Goal: Task Accomplishment & Management: Manage account settings

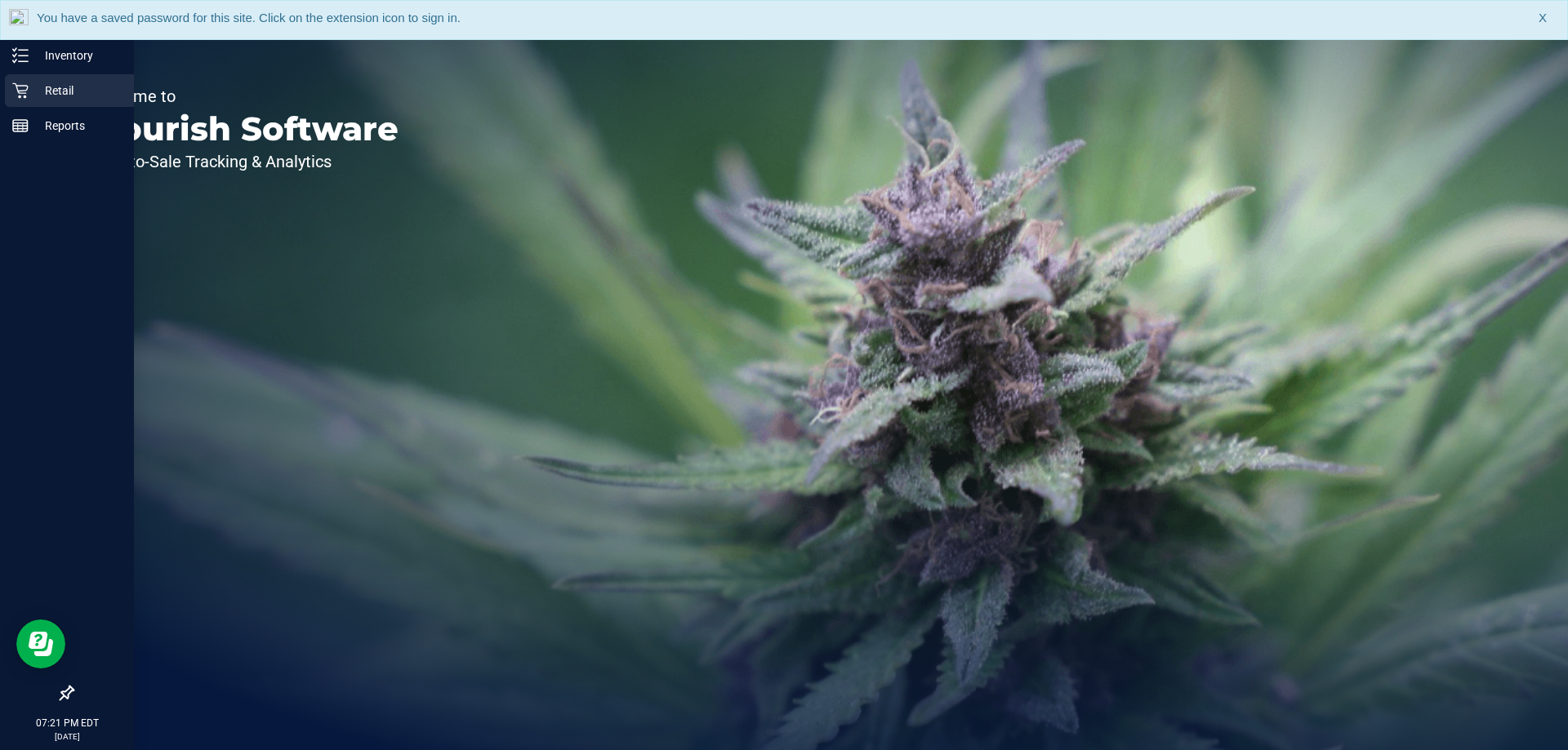
click at [20, 88] on icon at bounding box center [21, 91] width 17 height 17
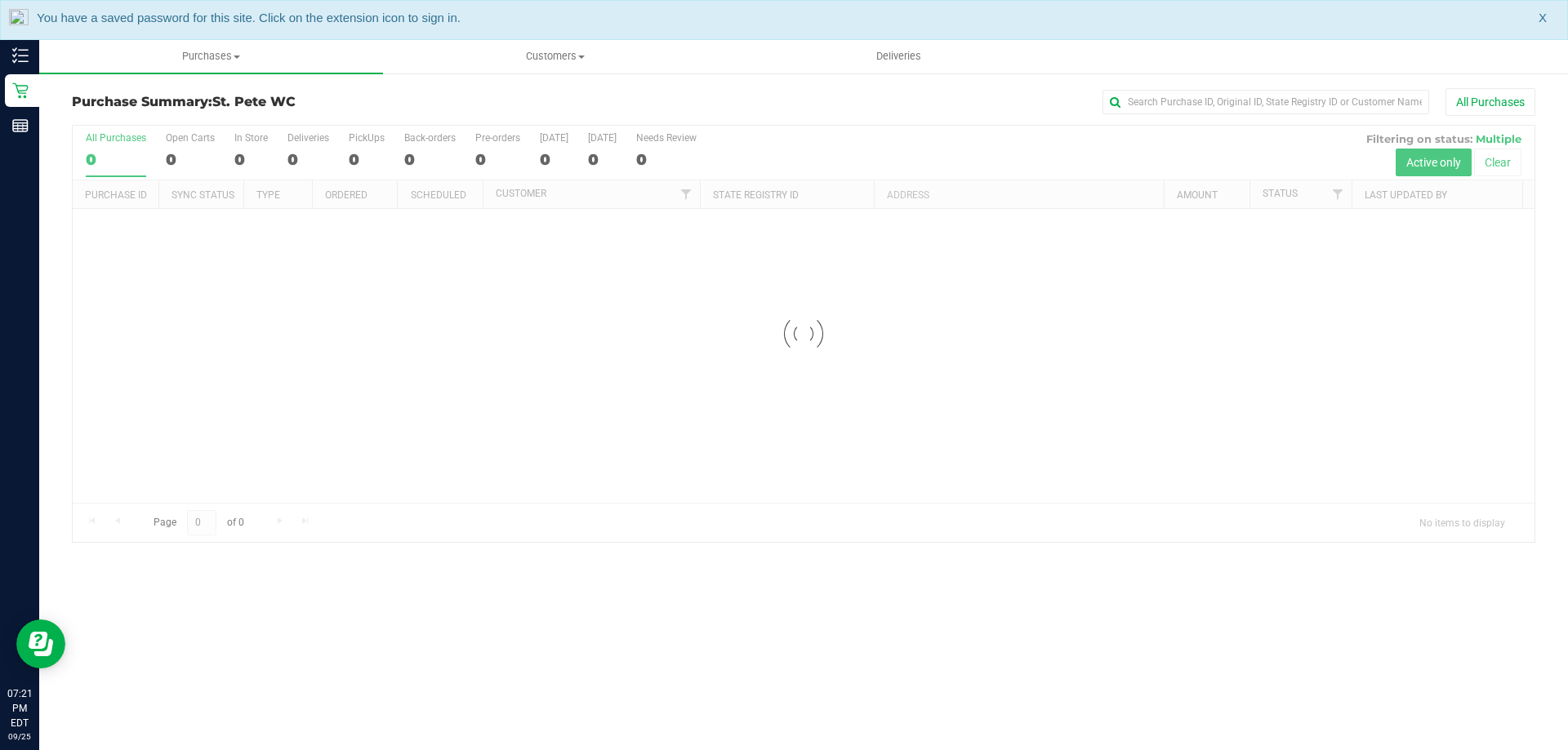
click at [1538, 20] on div "You have a saved password for this site. Click on the extension icon to sign in…" at bounding box center [784, 20] width 1568 height 40
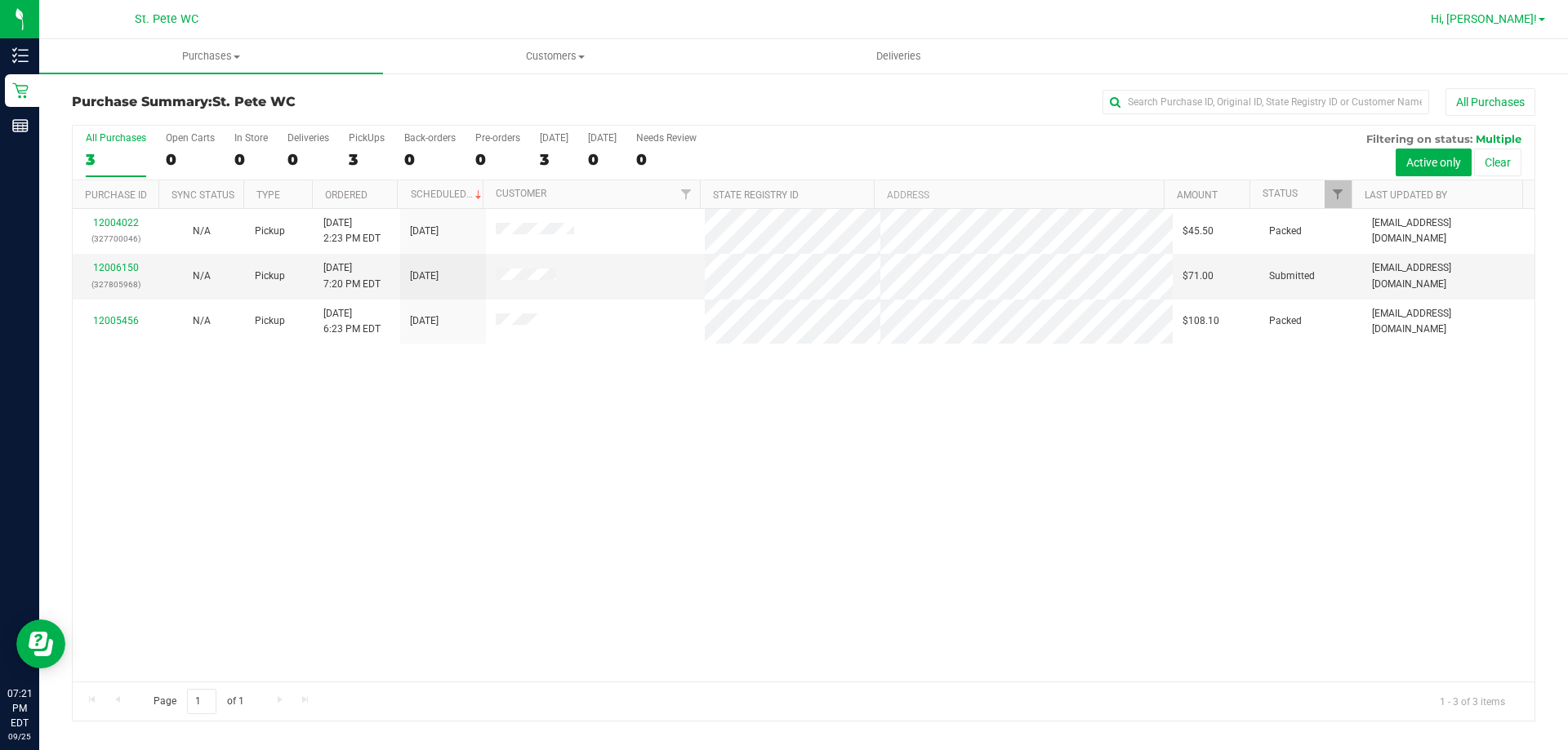
click at [1508, 17] on span "Hi, [PERSON_NAME]!" at bounding box center [1484, 19] width 106 height 13
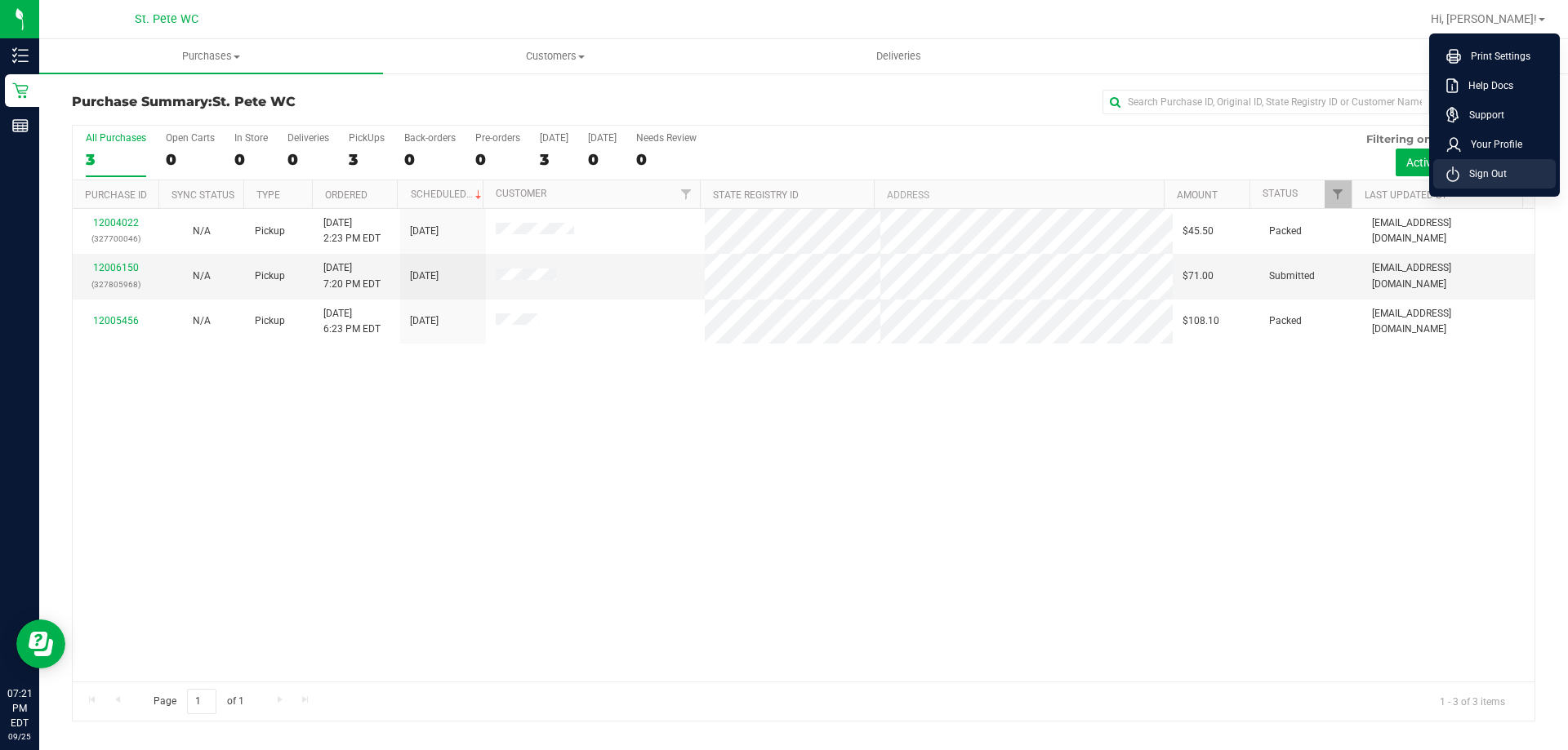
click at [1490, 170] on span "Sign Out" at bounding box center [1483, 174] width 47 height 17
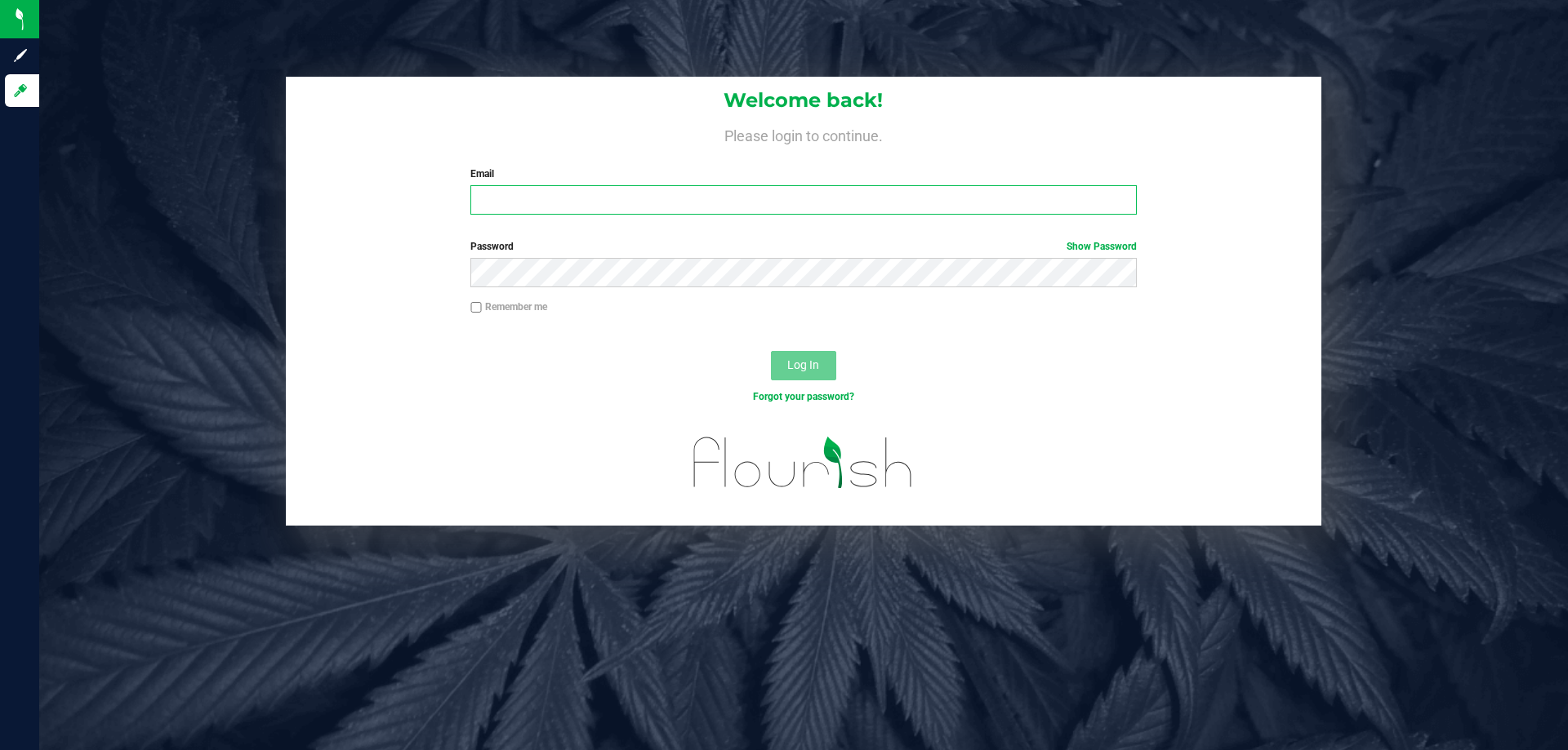
click at [767, 208] on input "Email" at bounding box center [803, 200] width 666 height 30
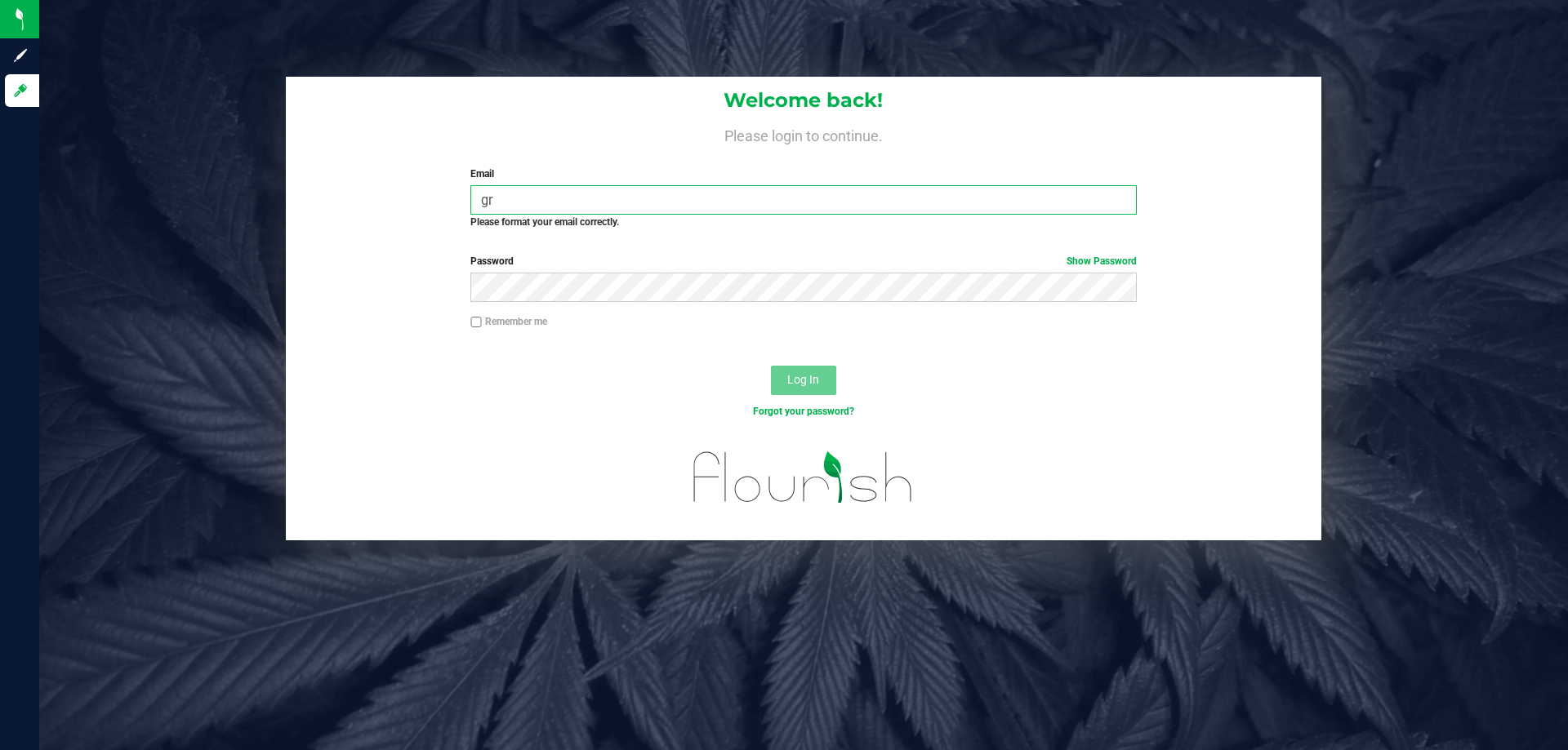
type input "g"
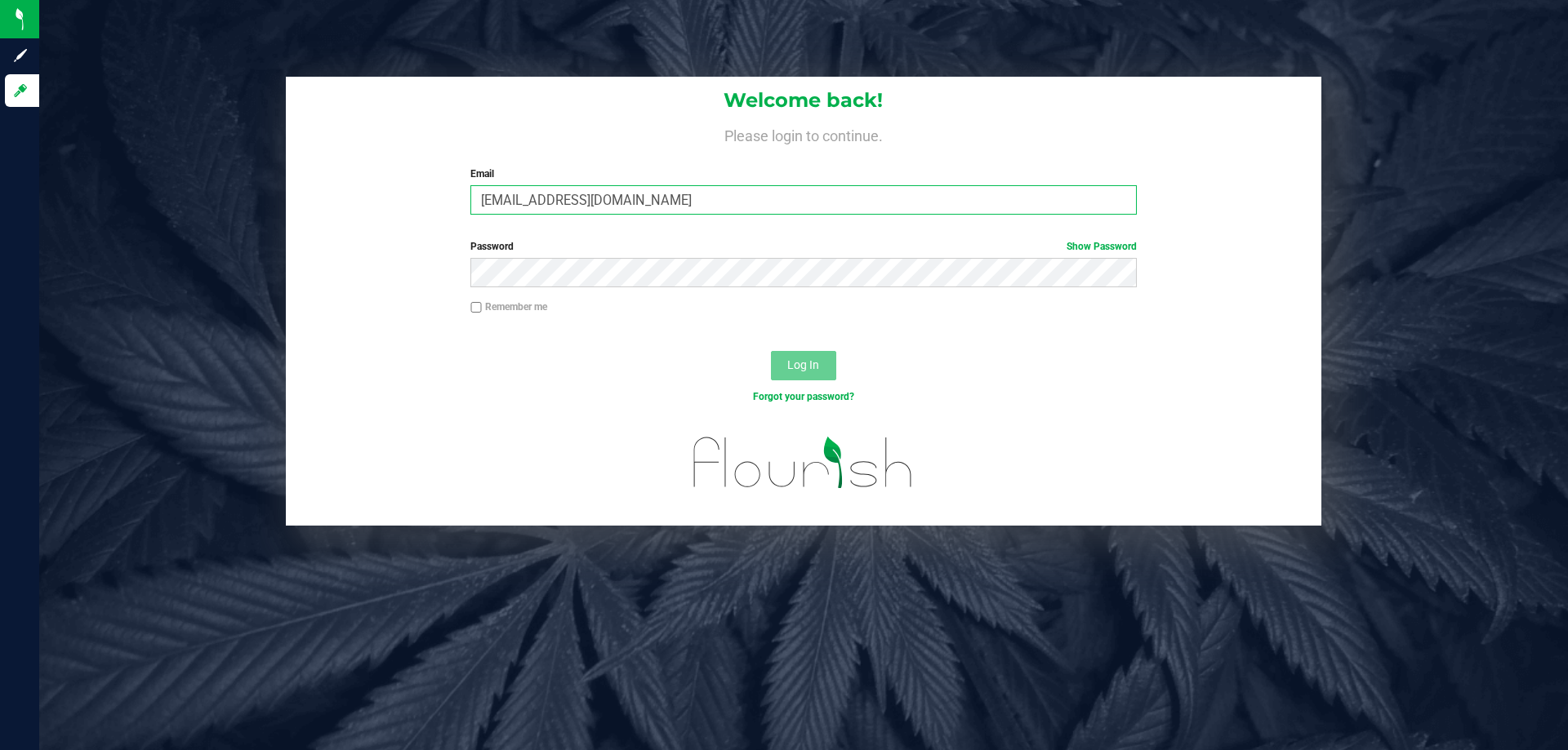
type input "[EMAIL_ADDRESS][DOMAIN_NAME]"
click at [771, 351] on button "Log In" at bounding box center [803, 365] width 65 height 30
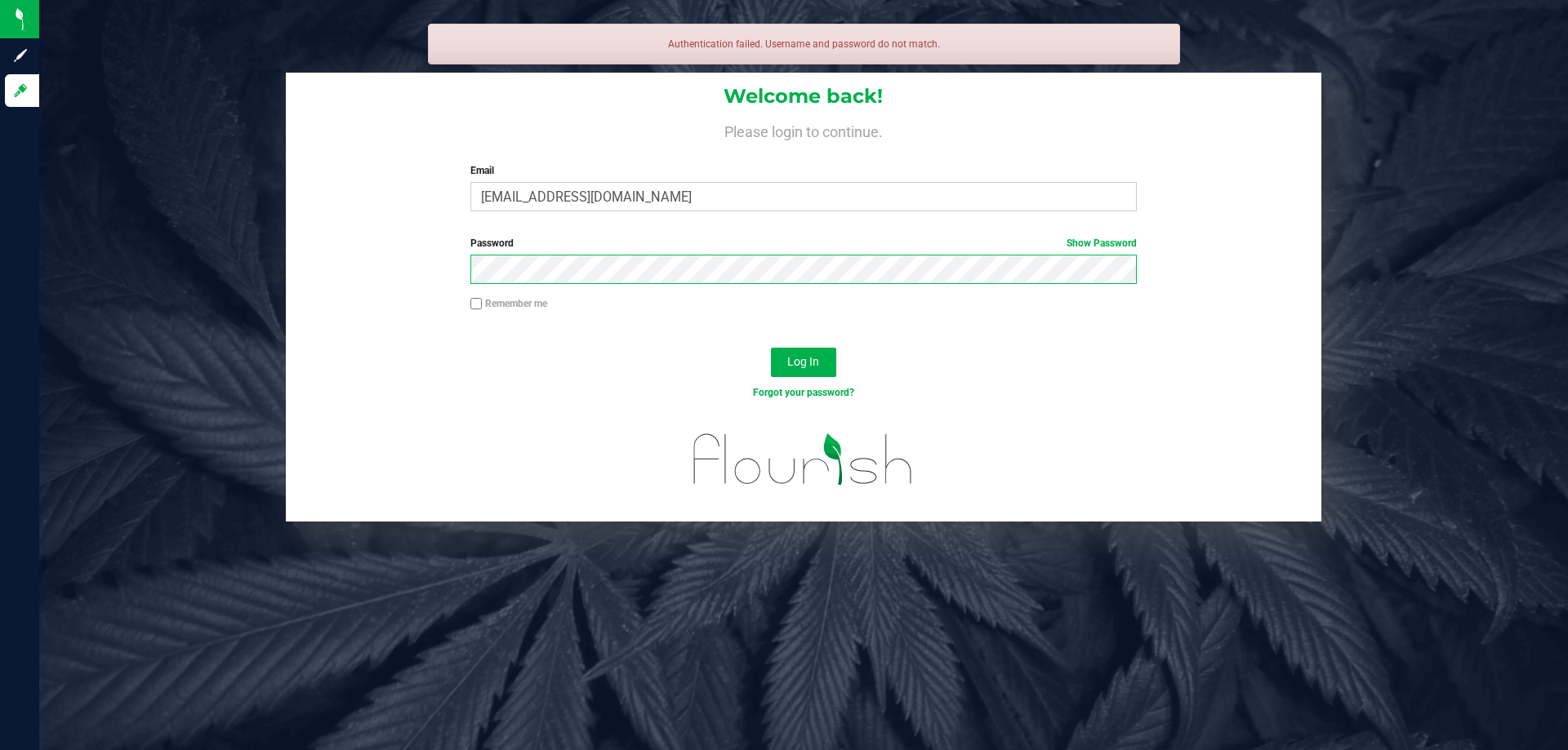
click at [771, 348] on button "Log In" at bounding box center [803, 363] width 65 height 30
